Goal: Ask a question

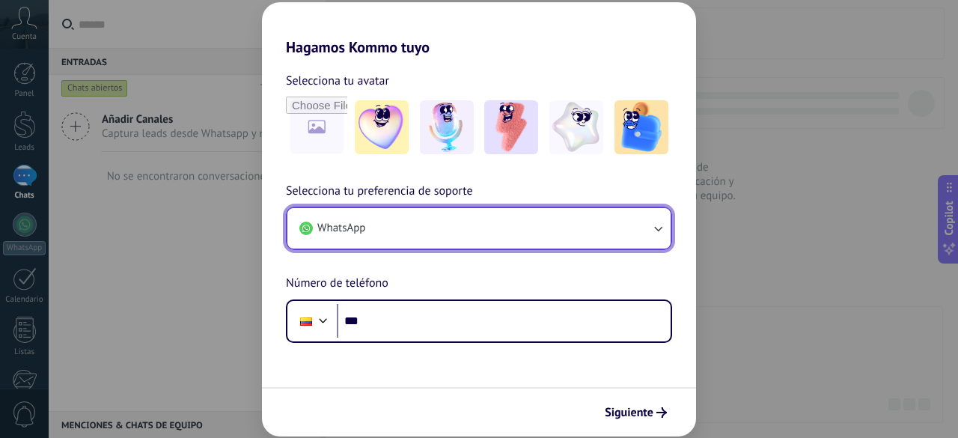
click at [458, 231] on button "WhatsApp" at bounding box center [479, 228] width 383 height 40
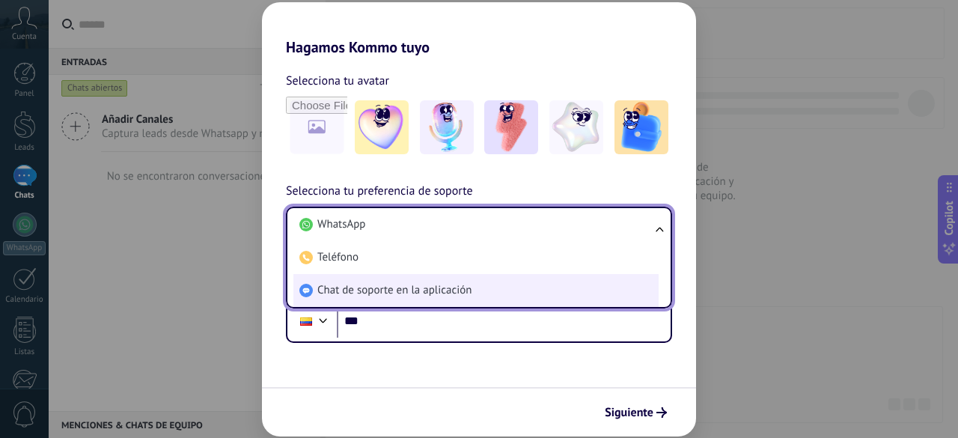
click at [443, 286] on span "Chat de soporte en la aplicación" at bounding box center [394, 290] width 154 height 15
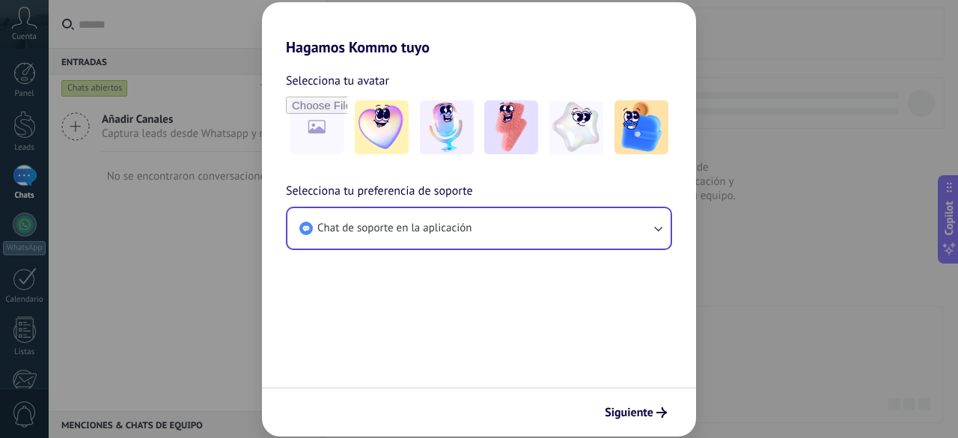
click at [651, 407] on span "Siguiente" at bounding box center [629, 412] width 49 height 10
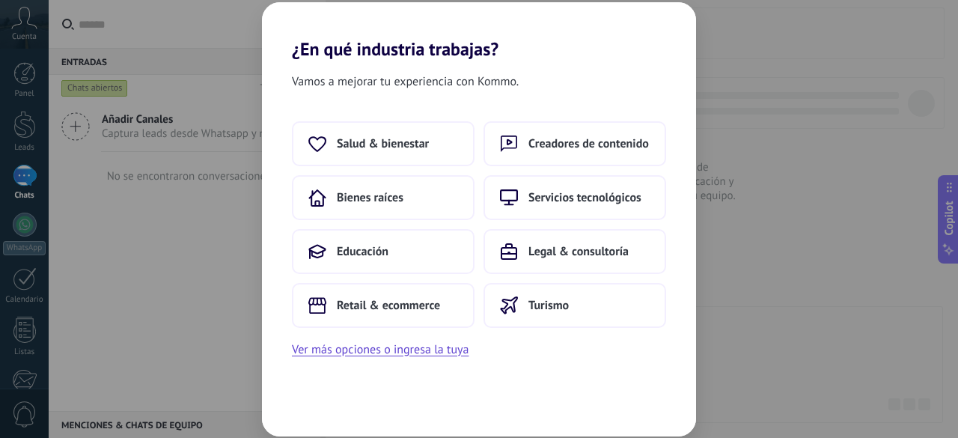
click at [519, 227] on div "Salud & bienestar Creadores de contenido Bienes raíces Servicios tecnológicos E…" at bounding box center [479, 224] width 374 height 207
click at [522, 243] on button "Legal & consultoría" at bounding box center [575, 251] width 183 height 45
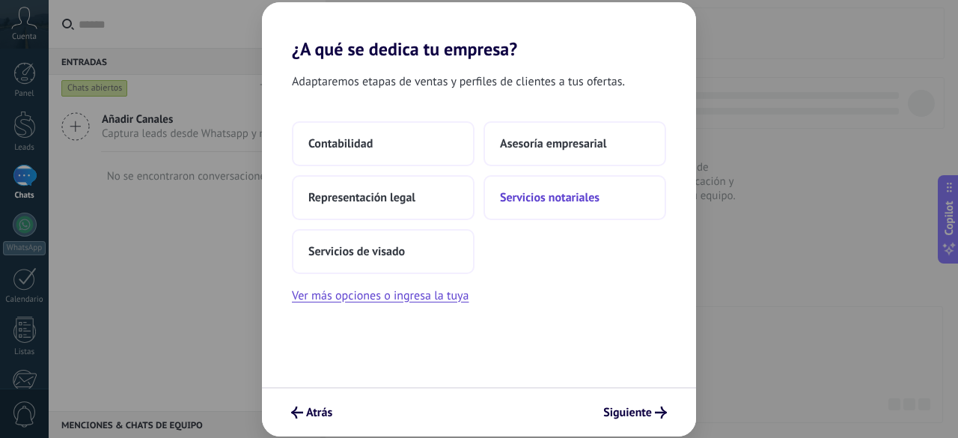
click at [529, 198] on span "Servicios notariales" at bounding box center [550, 197] width 100 height 15
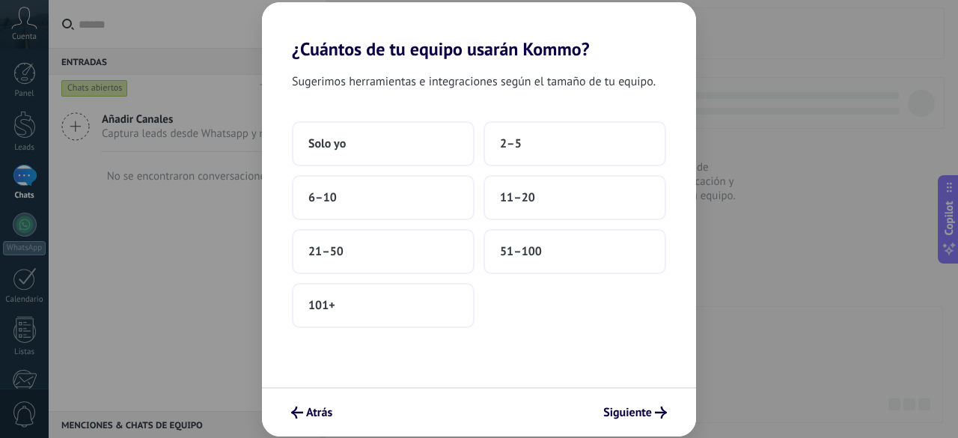
click at [529, 198] on span "11–20" at bounding box center [517, 197] width 35 height 15
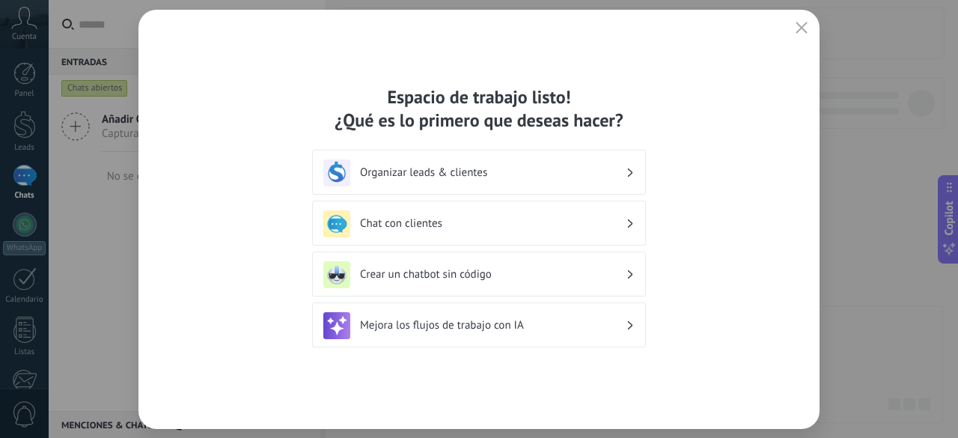
click at [529, 198] on div "Espacio de trabajo listo! ¿Qué es lo primero que deseas hacer? Organizar leads …" at bounding box center [479, 219] width 334 height 268
click at [809, 29] on button "button" at bounding box center [801, 28] width 19 height 21
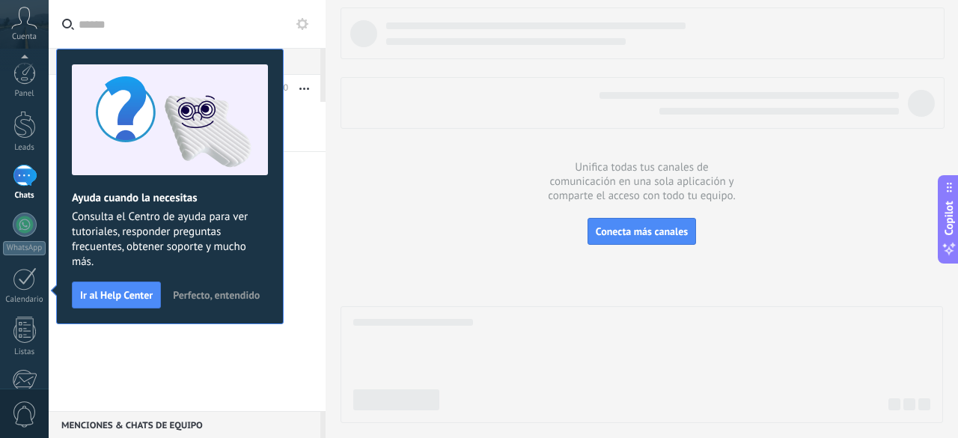
scroll to position [185, 0]
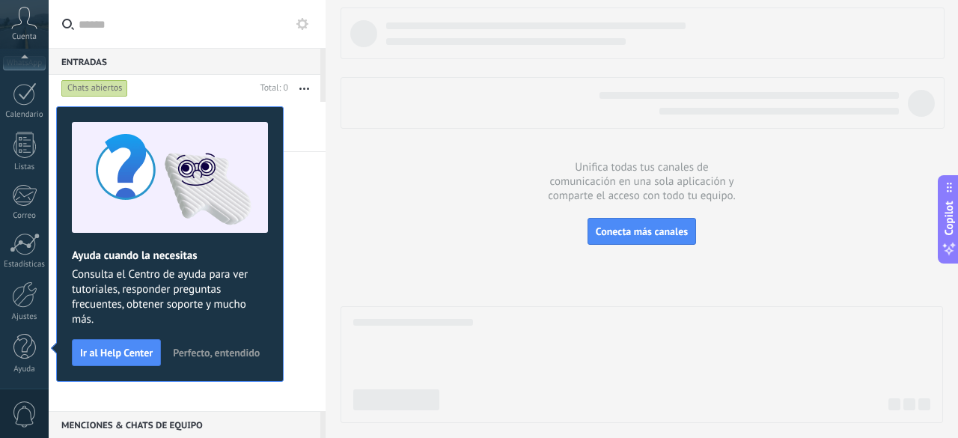
click at [204, 347] on span "Perfecto, entendido" at bounding box center [216, 352] width 87 height 10
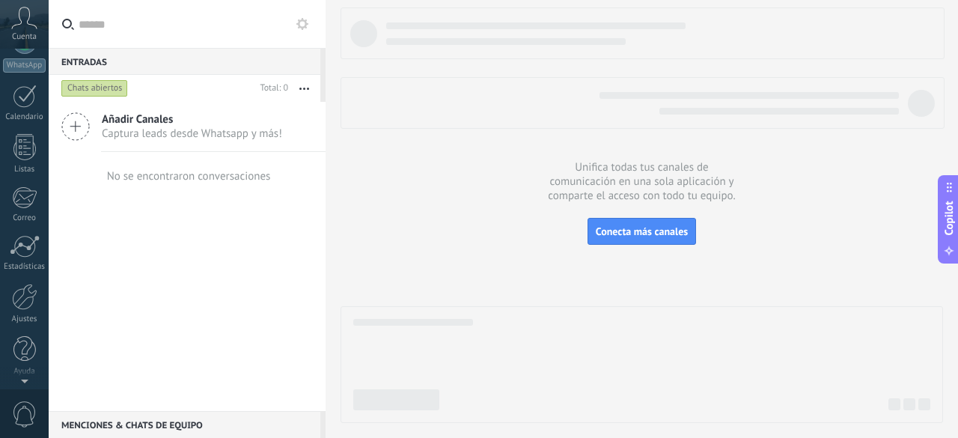
scroll to position [0, 0]
